Goal: Use online tool/utility

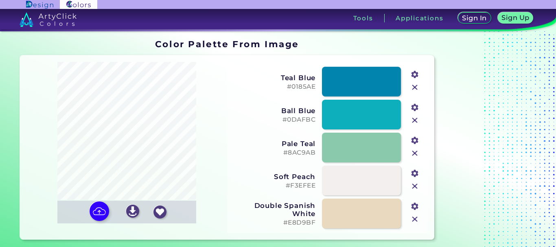
type input "#d7e866"
type input "#ffffff"
type input "#ddec7e"
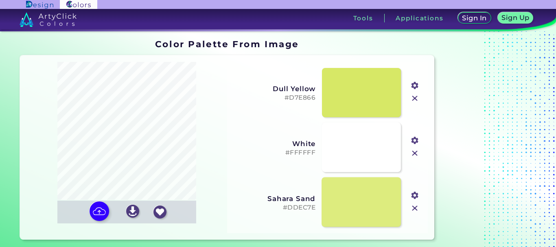
click at [360, 199] on link at bounding box center [361, 202] width 79 height 50
click at [415, 198] on input "#ddec7e" at bounding box center [414, 194] width 10 height 10
click at [414, 199] on input "#ddec7e" at bounding box center [414, 194] width 10 height 10
click at [416, 199] on input "#ddec7e" at bounding box center [414, 194] width 10 height 10
click at [132, 212] on img at bounding box center [132, 211] width 13 height 13
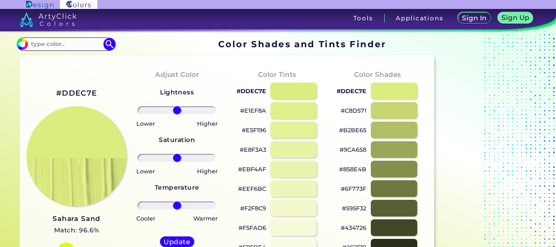
click at [479, 20] on h5 "Sign In" at bounding box center [474, 18] width 22 height 6
